Goal: Check status: Check status

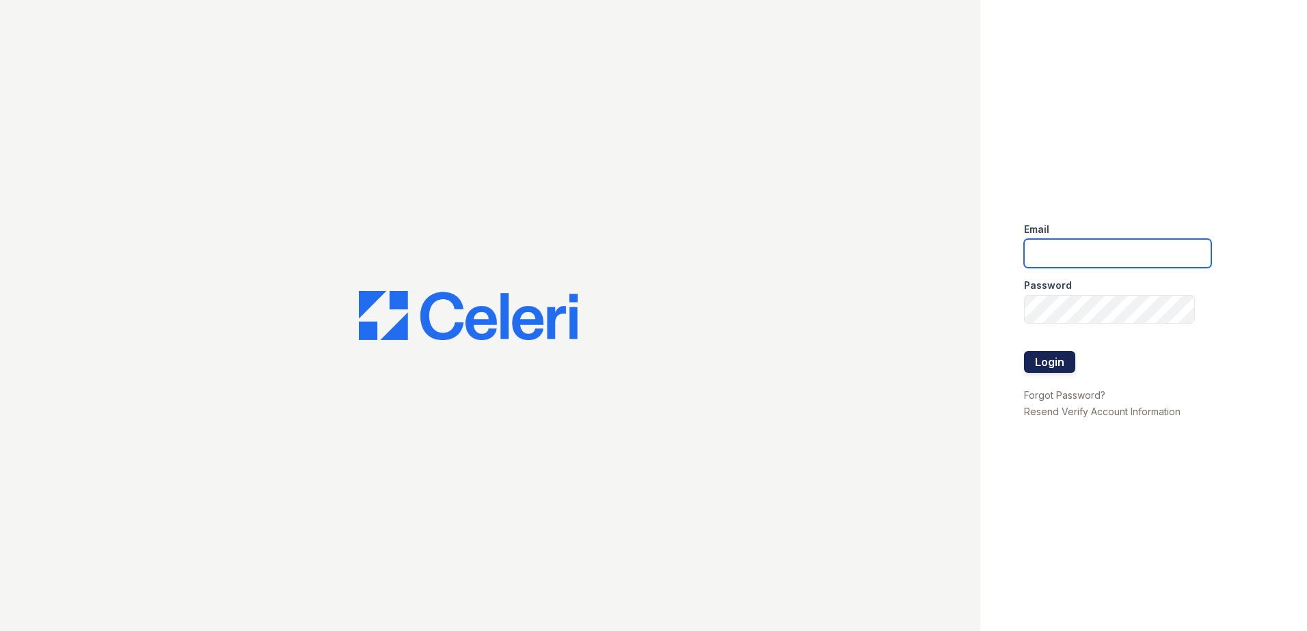
type input "arrive2801@trinity-pm.com"
click at [1039, 358] on button "Login" at bounding box center [1049, 362] width 51 height 22
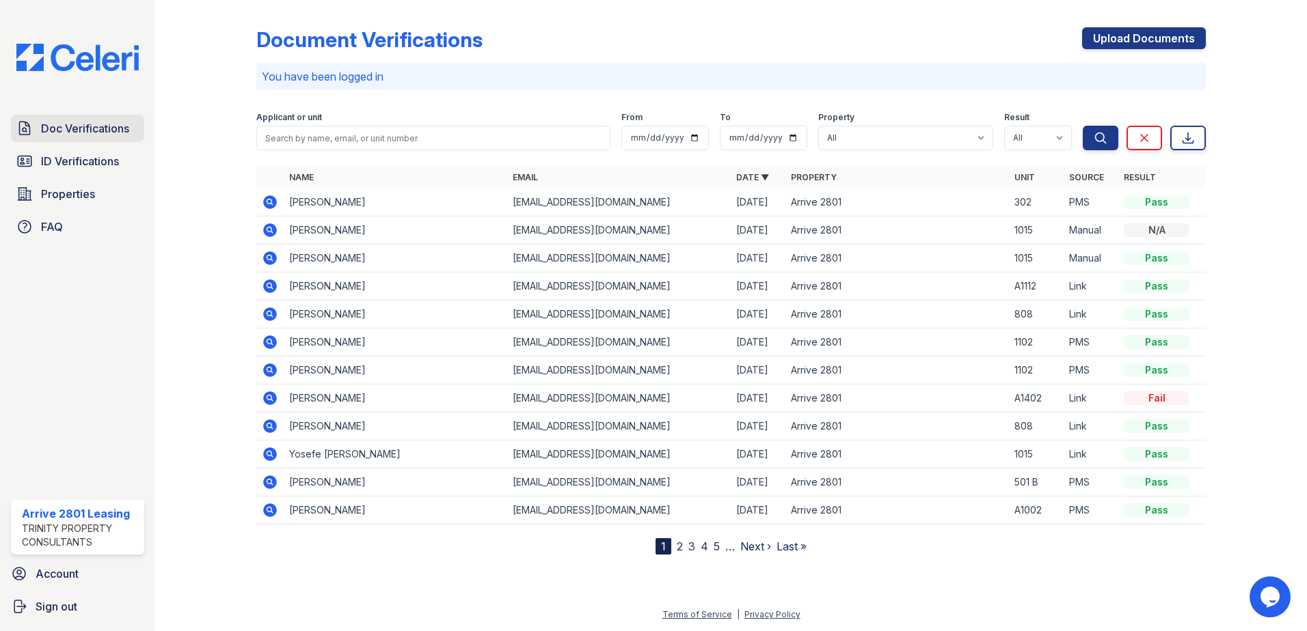
click at [97, 136] on span "Doc Verifications" at bounding box center [85, 128] width 88 height 16
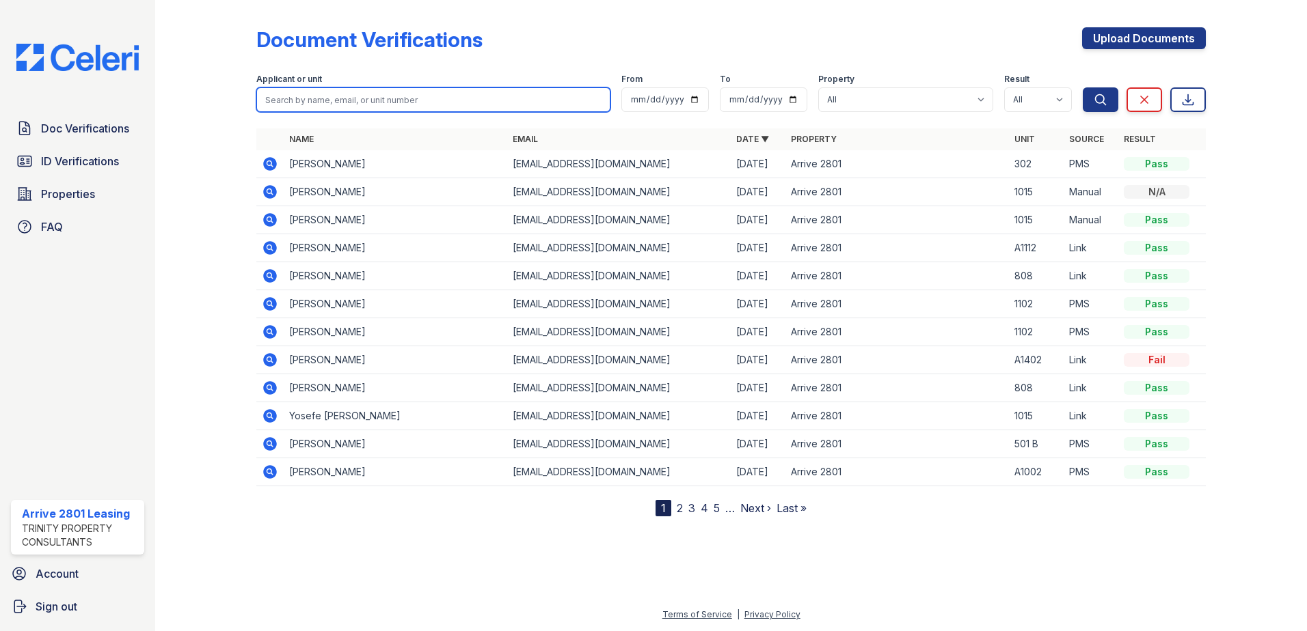
click at [367, 104] on input "search" at bounding box center [433, 99] width 354 height 25
type input "kewin"
click at [1083, 87] on button "Search" at bounding box center [1101, 99] width 36 height 25
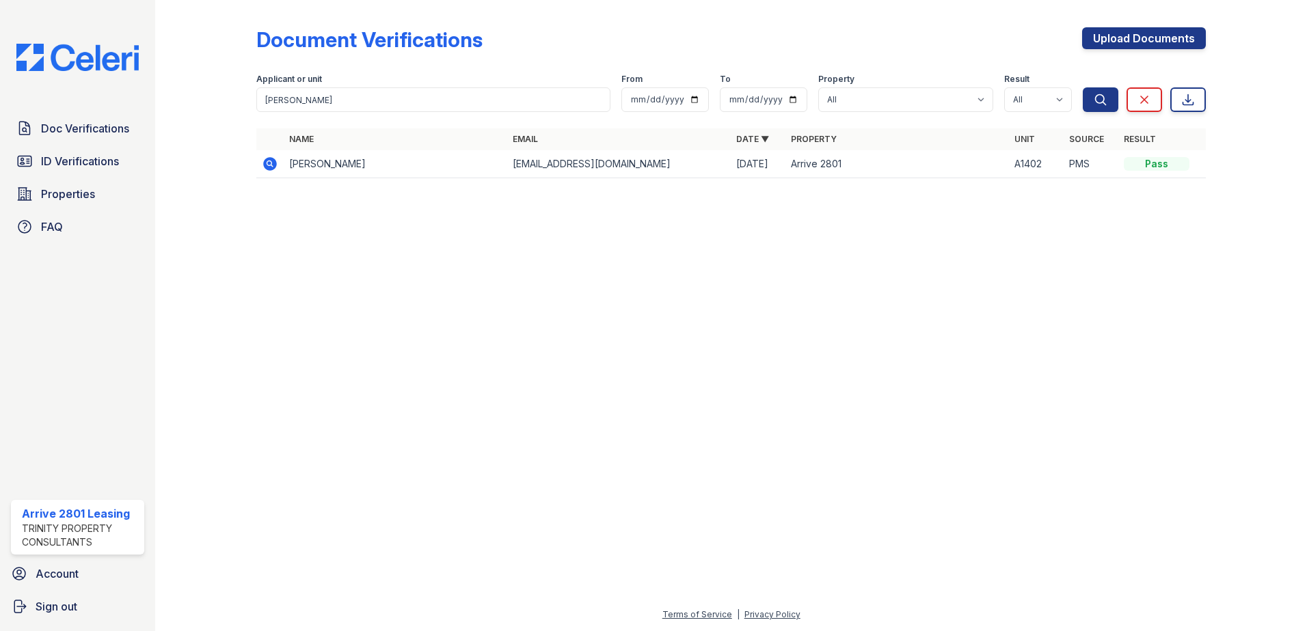
click at [394, 164] on td "Kewin Sarmiento Amaya" at bounding box center [395, 164] width 223 height 28
click at [366, 164] on td "Kewin Sarmiento Amaya" at bounding box center [395, 164] width 223 height 28
click at [273, 162] on icon at bounding box center [270, 164] width 14 height 14
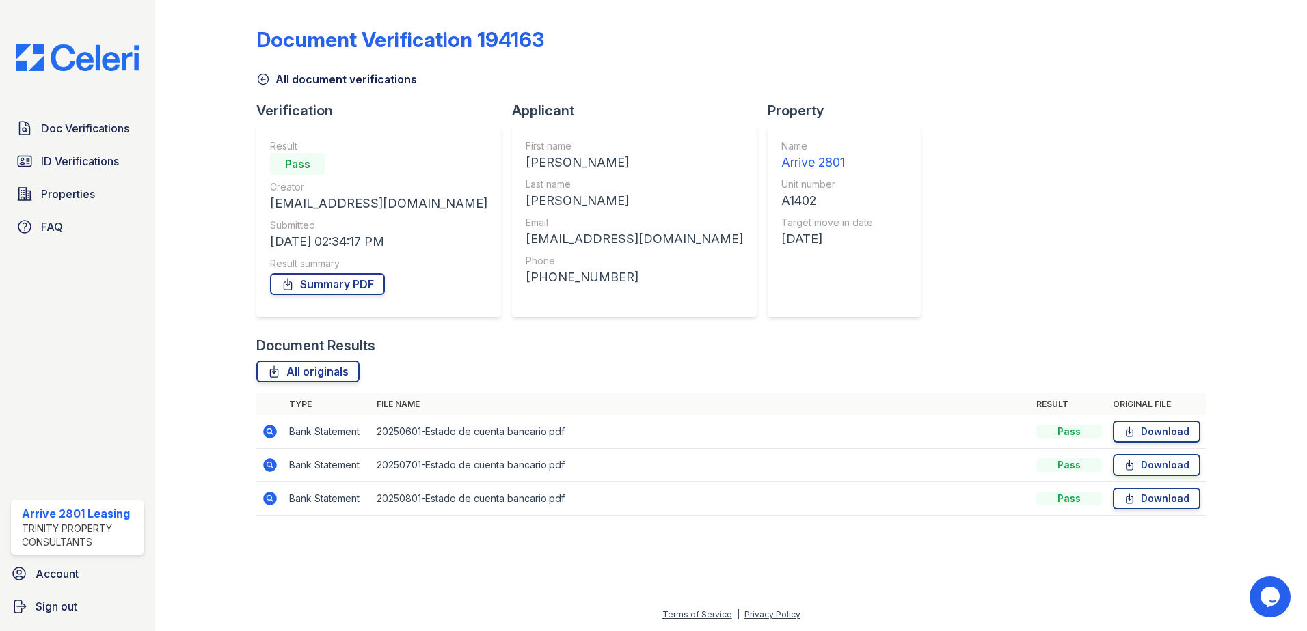
click at [273, 433] on icon at bounding box center [270, 432] width 14 height 14
click at [268, 433] on icon at bounding box center [270, 432] width 16 height 16
